Goal: Navigation & Orientation: Find specific page/section

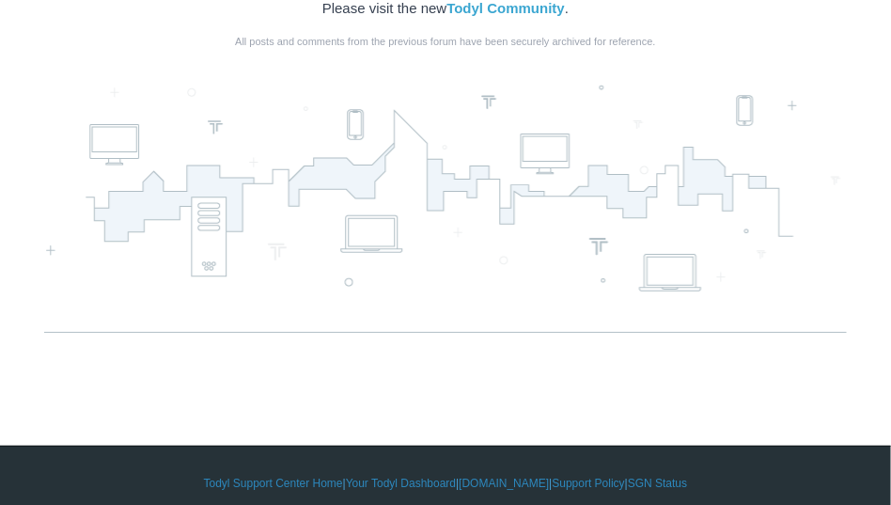
scroll to position [1707, 0]
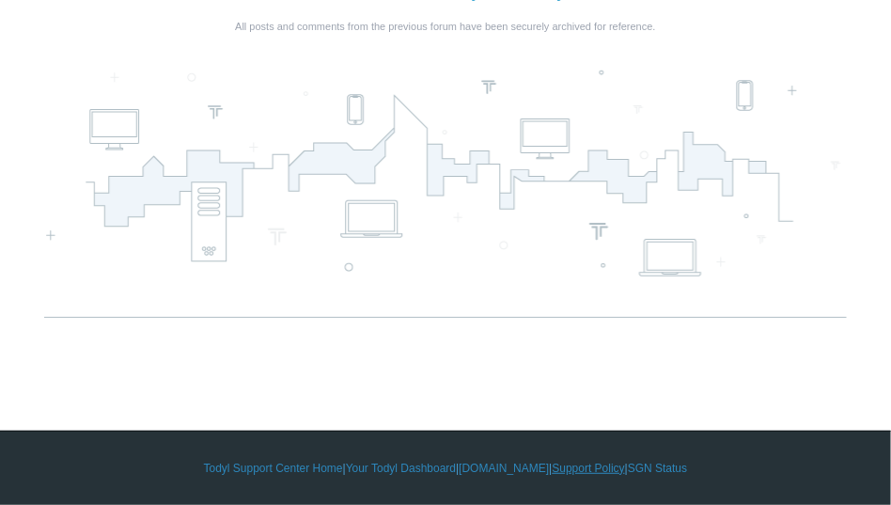
click at [587, 465] on link "Support Policy" at bounding box center [589, 468] width 72 height 17
click at [649, 470] on link "SGN Status" at bounding box center [657, 468] width 59 height 17
drag, startPoint x: 258, startPoint y: 470, endPoint x: 284, endPoint y: 457, distance: 28.6
click at [258, 470] on link "Todyl Support Center Home" at bounding box center [273, 468] width 139 height 17
